Goal: Task Accomplishment & Management: Complete application form

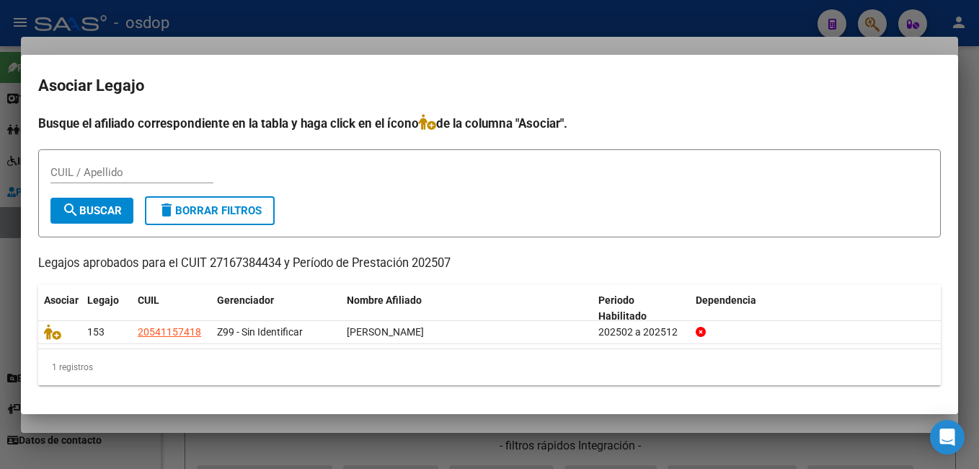
scroll to position [3, 0]
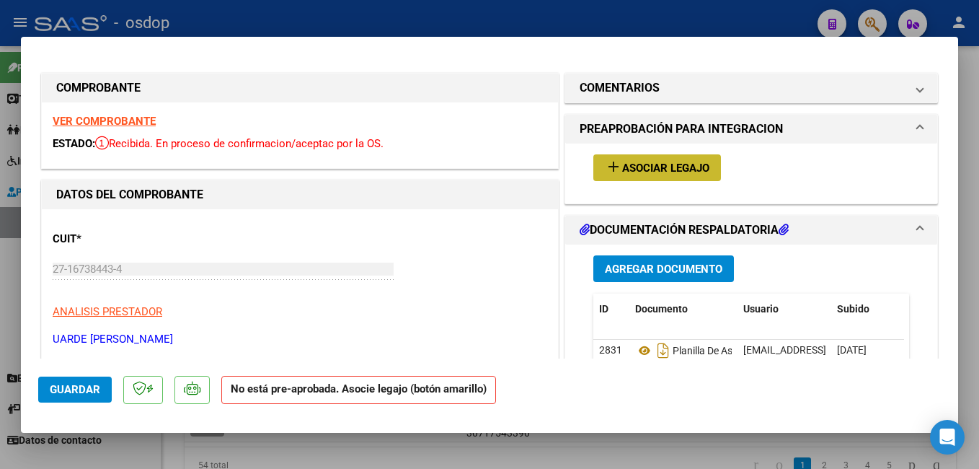
click at [677, 177] on button "add Asociar Legajo" at bounding box center [657, 167] width 128 height 27
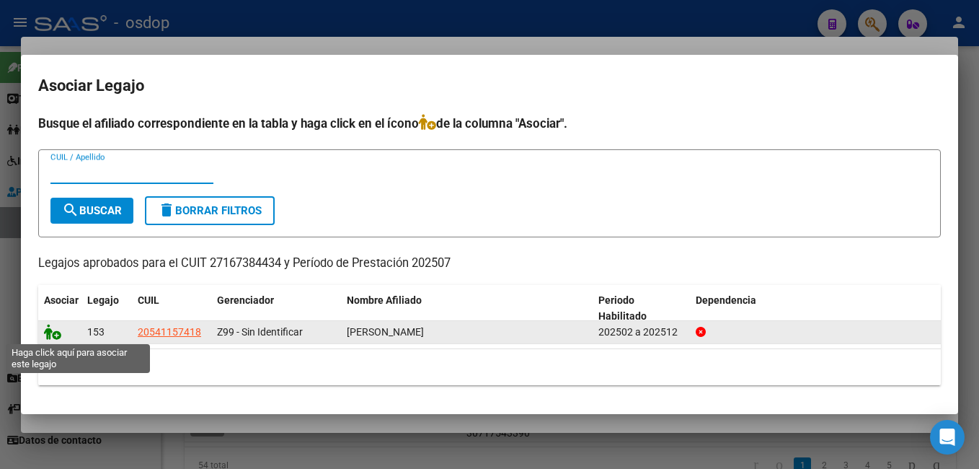
click at [58, 336] on icon at bounding box center [52, 332] width 17 height 16
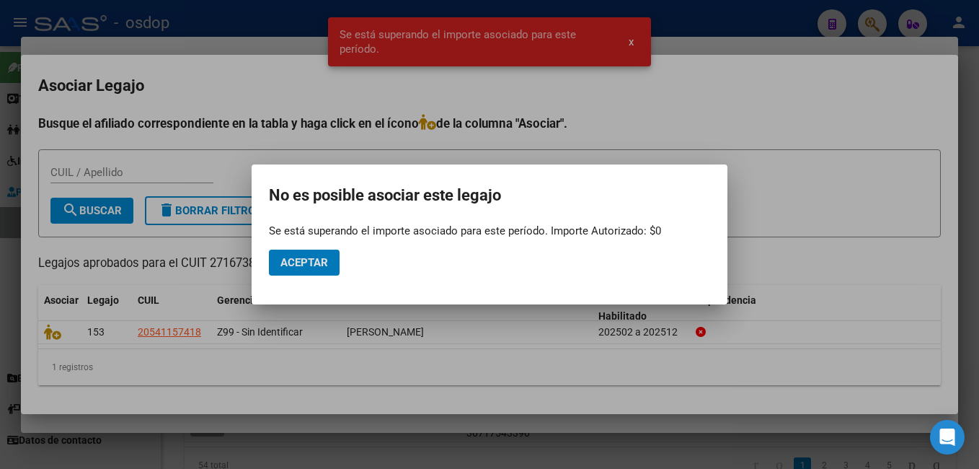
click at [295, 254] on button "Aceptar" at bounding box center [304, 262] width 71 height 26
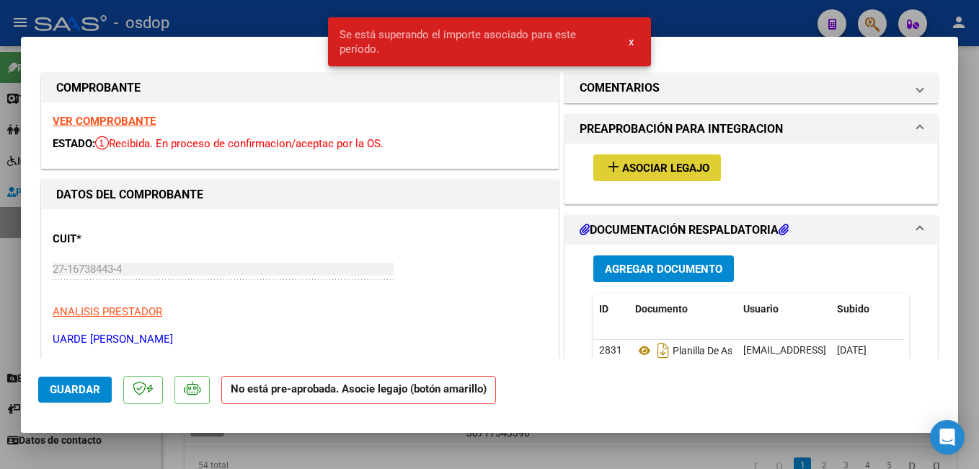
type input "$ 0,00"
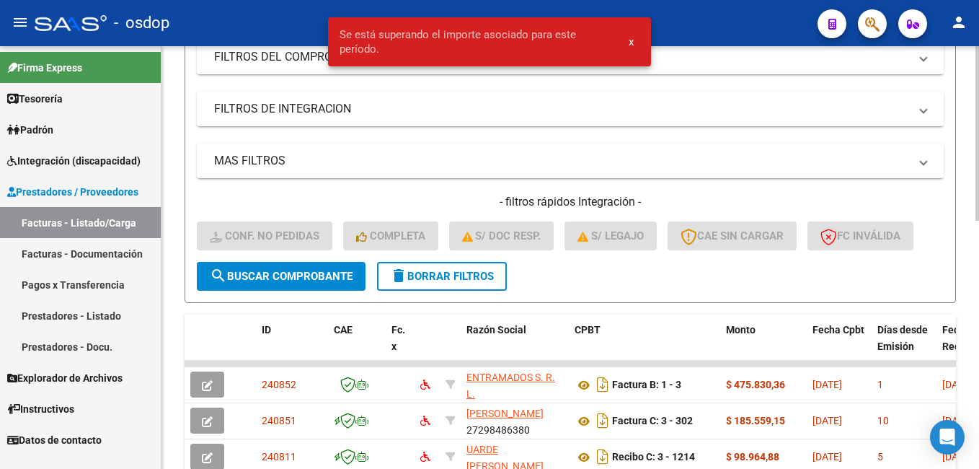
scroll to position [241, 0]
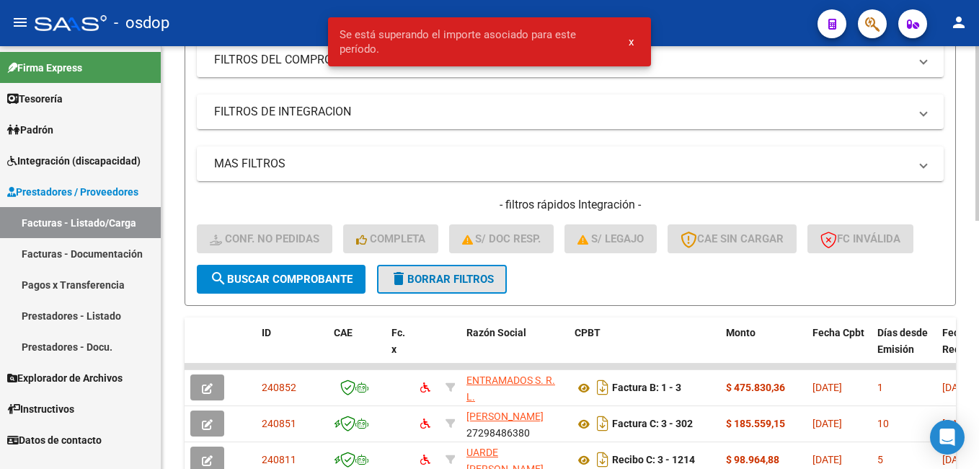
click at [407, 279] on mat-icon "delete" at bounding box center [398, 278] width 17 height 17
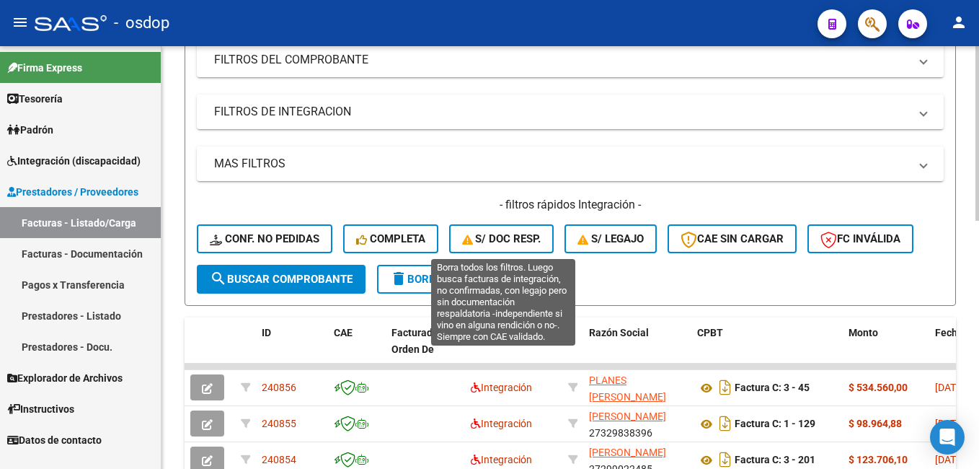
click at [545, 249] on button "S/ Doc Resp." at bounding box center [501, 238] width 105 height 29
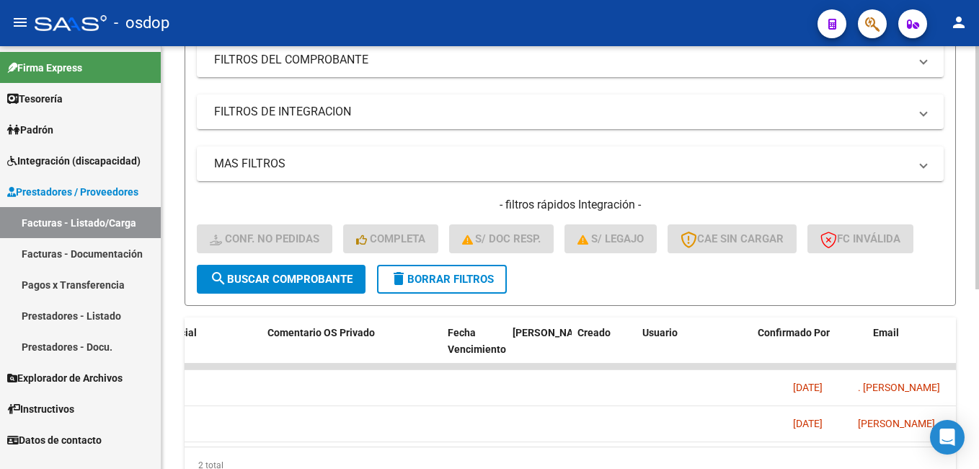
scroll to position [0, 1492]
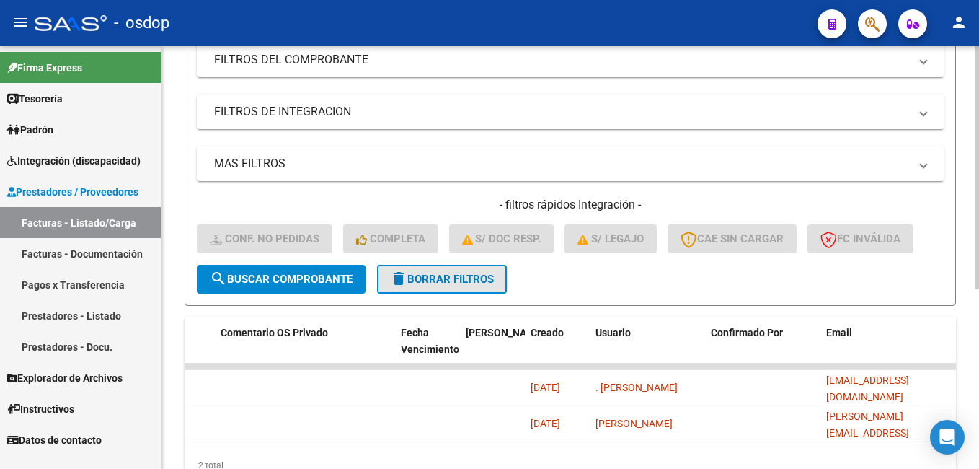
click at [416, 288] on button "delete Borrar Filtros" at bounding box center [442, 279] width 130 height 29
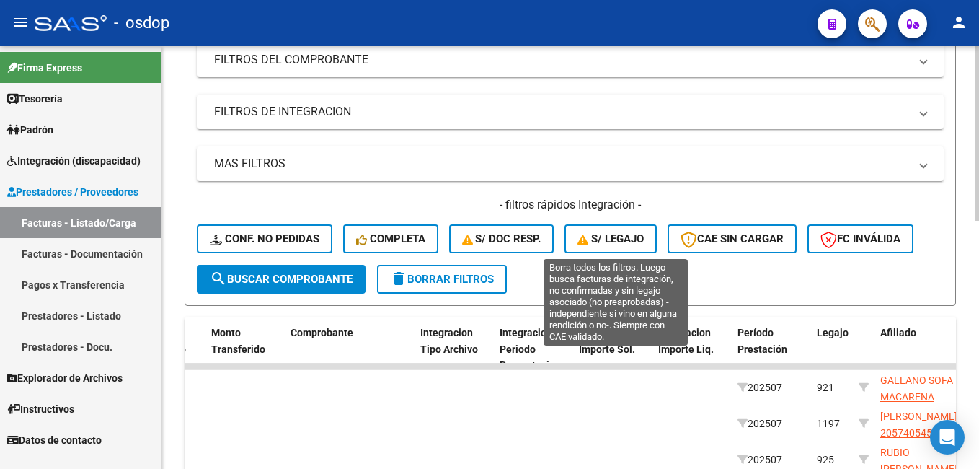
click at [589, 240] on icon "button" at bounding box center [585, 239] width 14 height 11
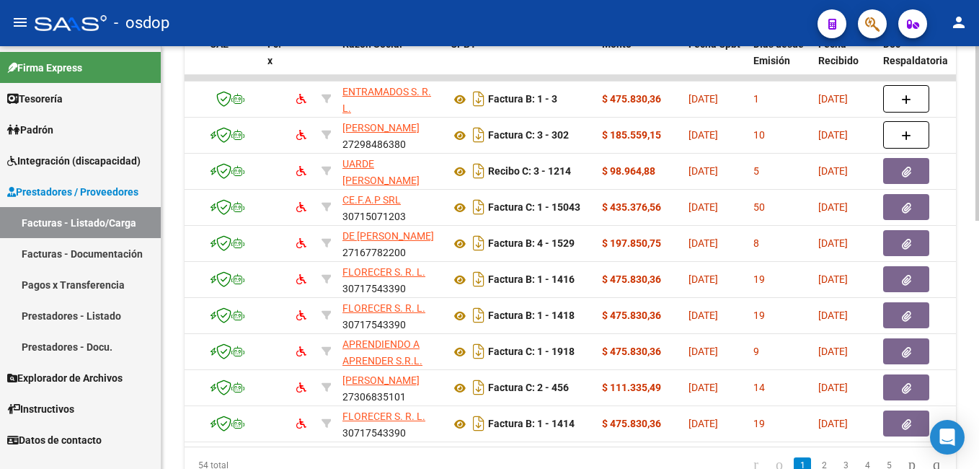
scroll to position [0, 0]
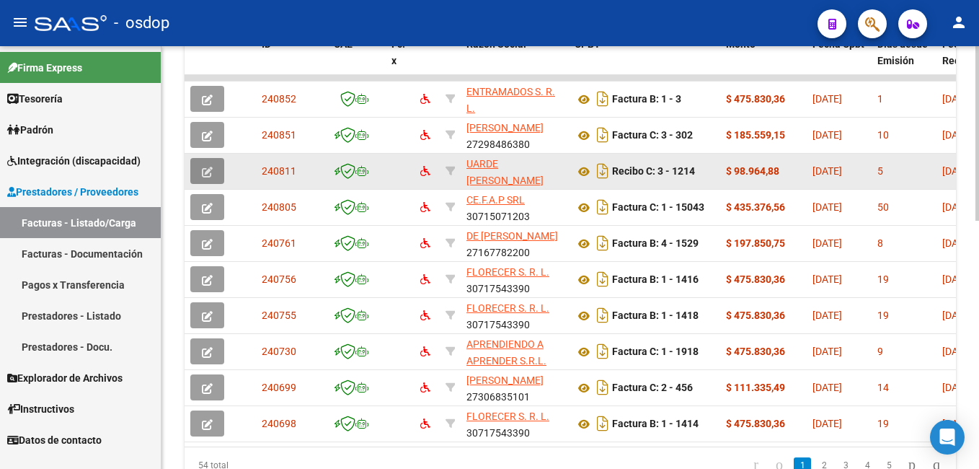
click at [205, 174] on icon "button" at bounding box center [207, 172] width 11 height 11
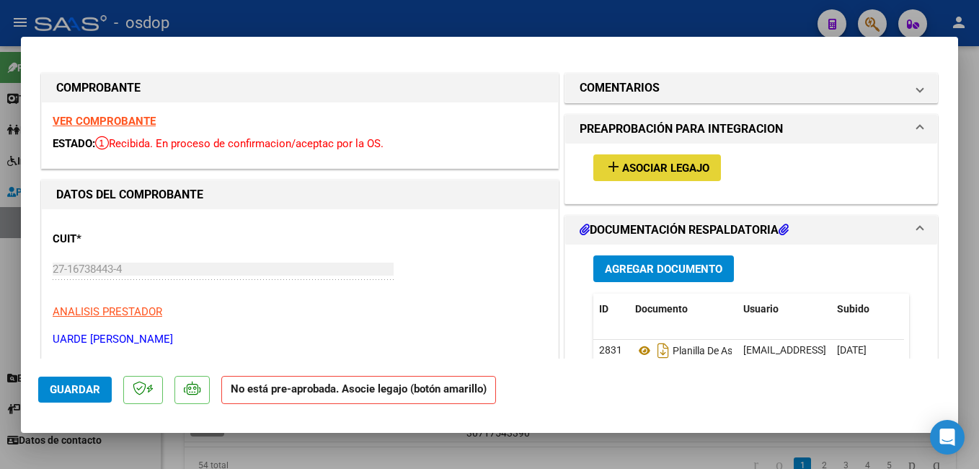
click at [680, 173] on span "Asociar Legajo" at bounding box center [665, 168] width 87 height 13
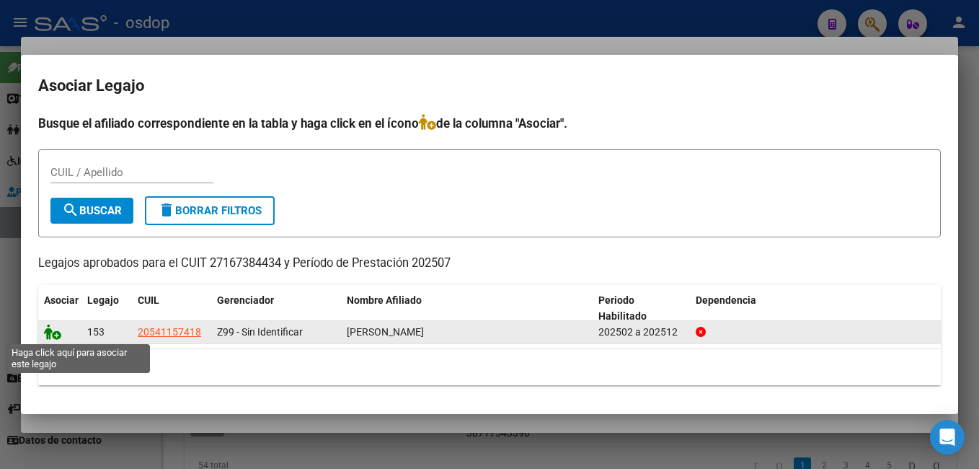
click at [50, 336] on icon at bounding box center [52, 332] width 17 height 16
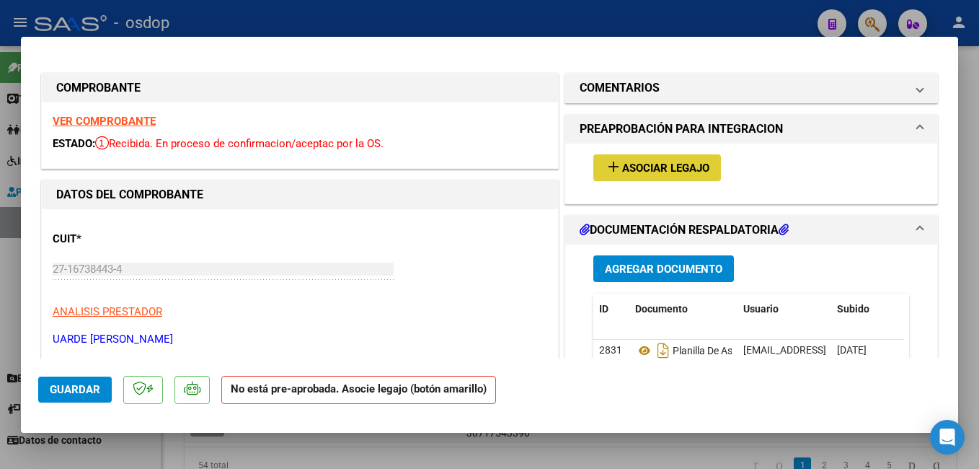
type input "$ 0,00"
